Goal: Transaction & Acquisition: Purchase product/service

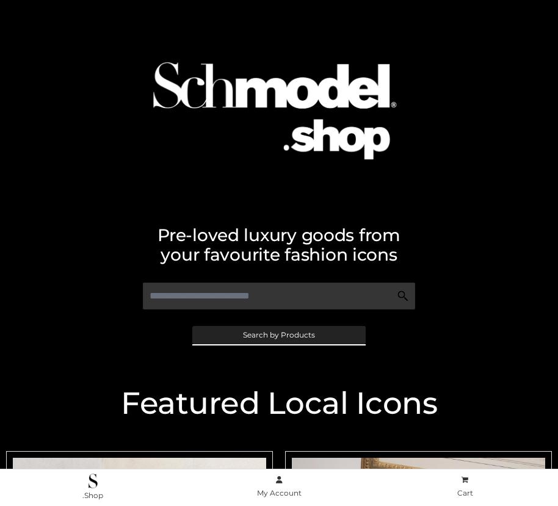
click at [278, 335] on span "Search by Products" at bounding box center [279, 335] width 72 height 7
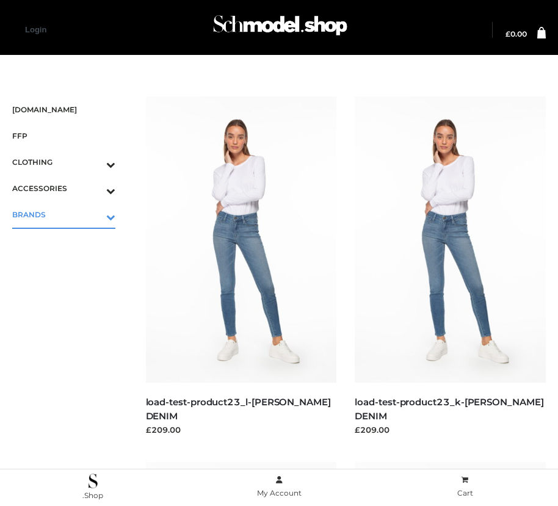
click at [93, 214] on icon "Toggle Submenu" at bounding box center [47, 217] width 137 height 14
click at [70, 241] on span "OPP SWIMWEAR" at bounding box center [69, 241] width 91 height 14
